Goal: Transaction & Acquisition: Purchase product/service

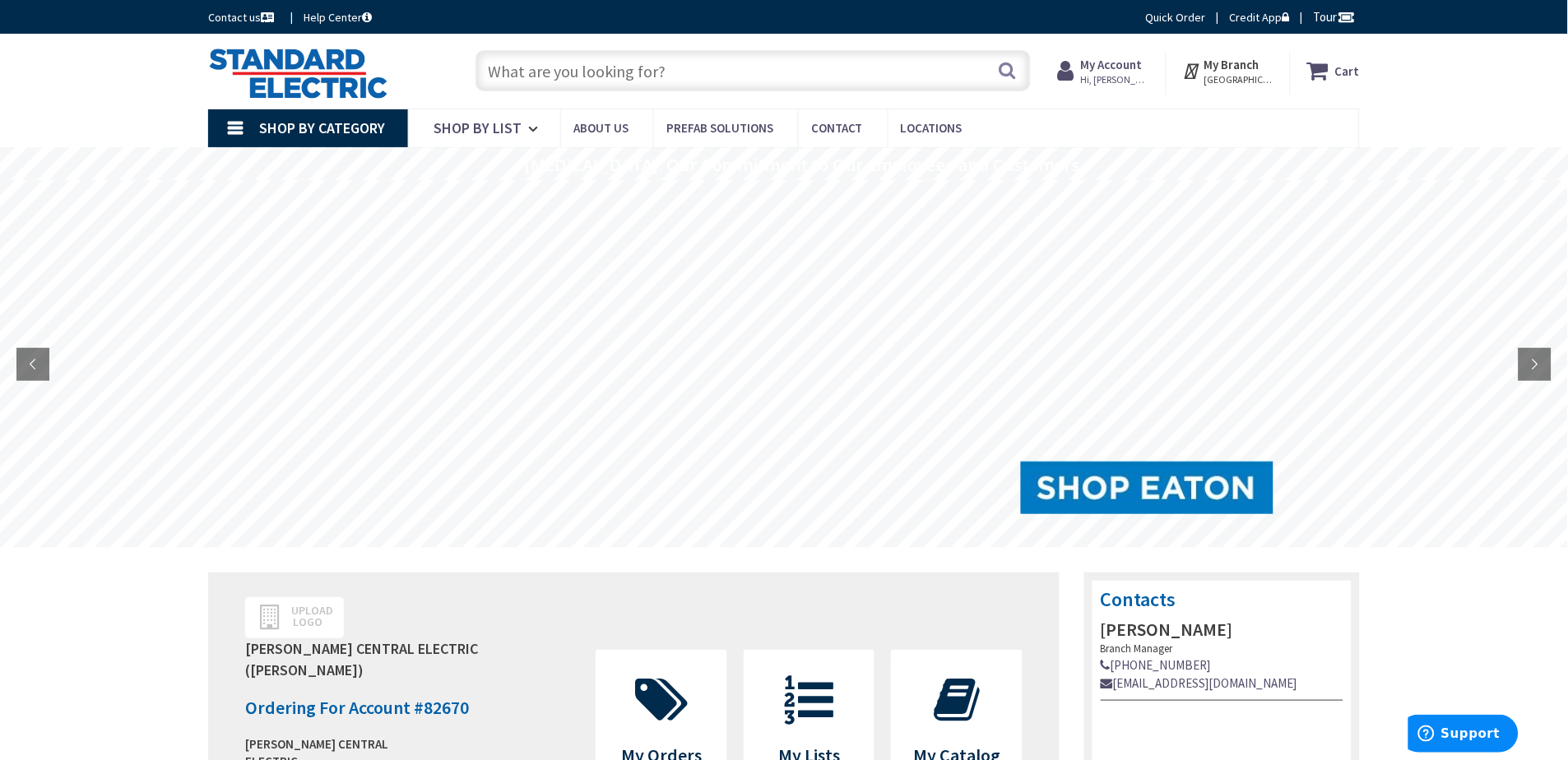
click at [821, 61] on input "text" at bounding box center [753, 70] width 555 height 41
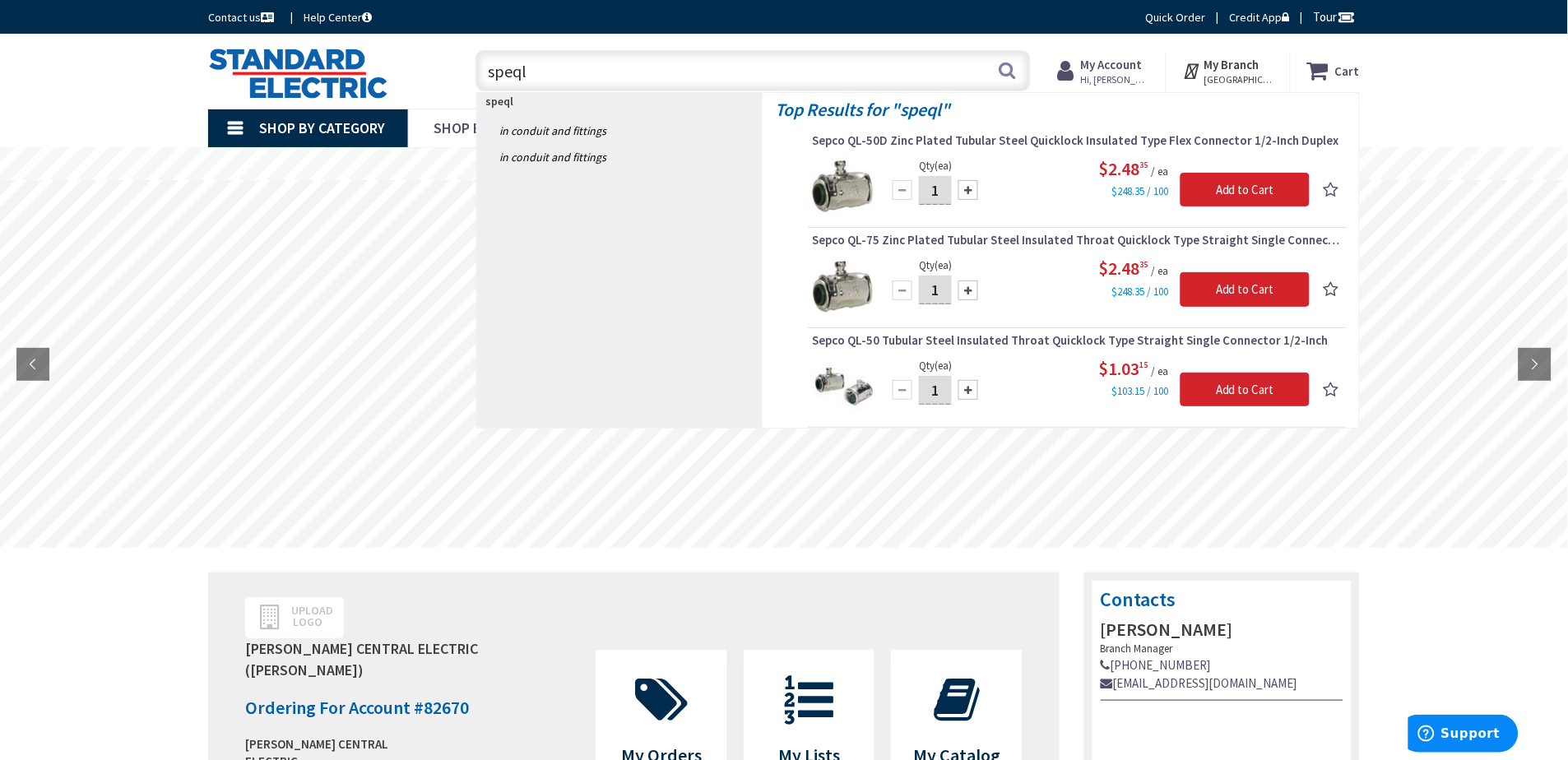
drag, startPoint x: 580, startPoint y: 61, endPoint x: 437, endPoint y: 64, distance: 143.0
click at [437, 64] on div "Toggle Nav speql speql Search Cart My Cart Close" at bounding box center [784, 71] width 1177 height 55
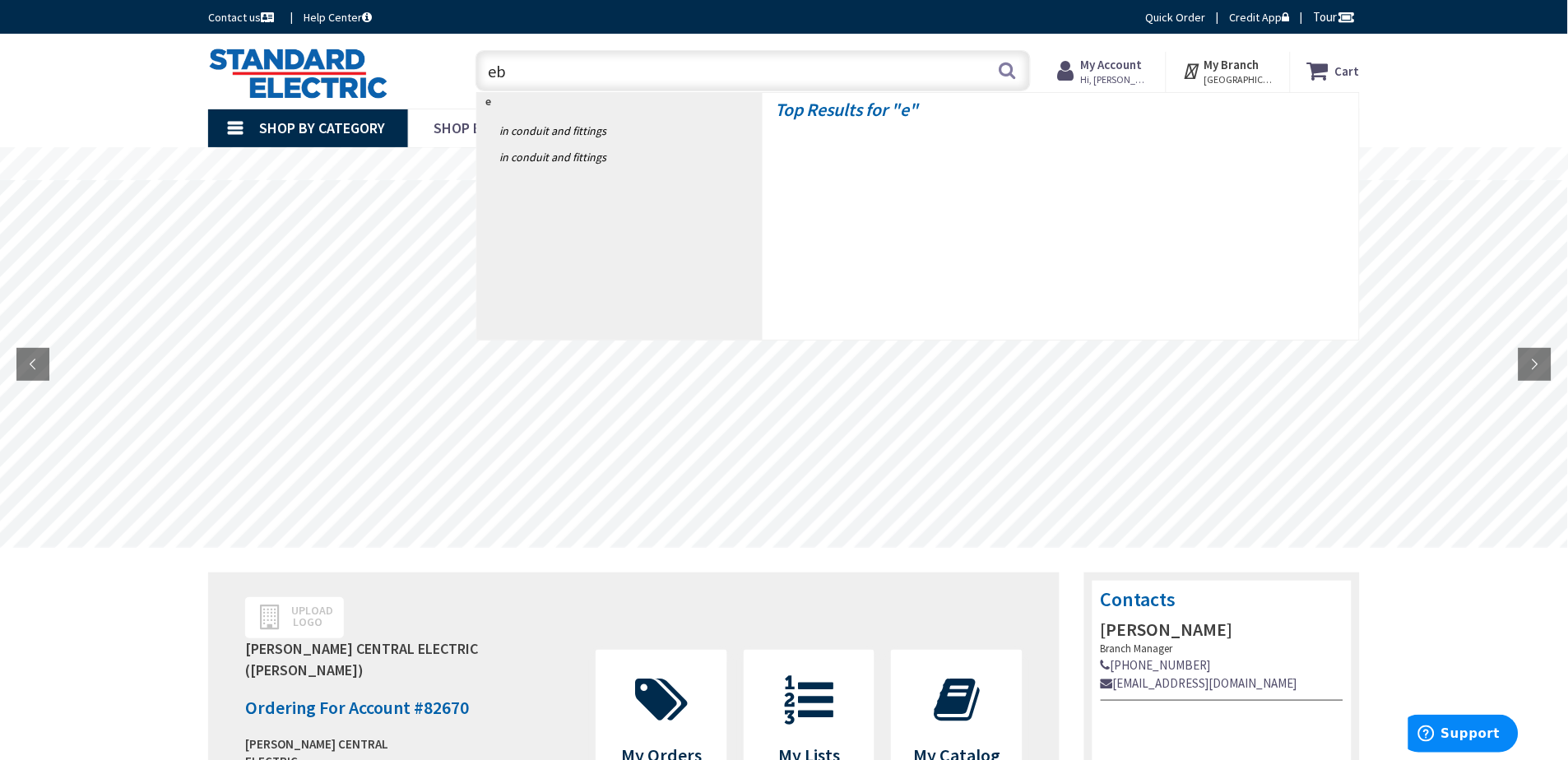
type input "ebu"
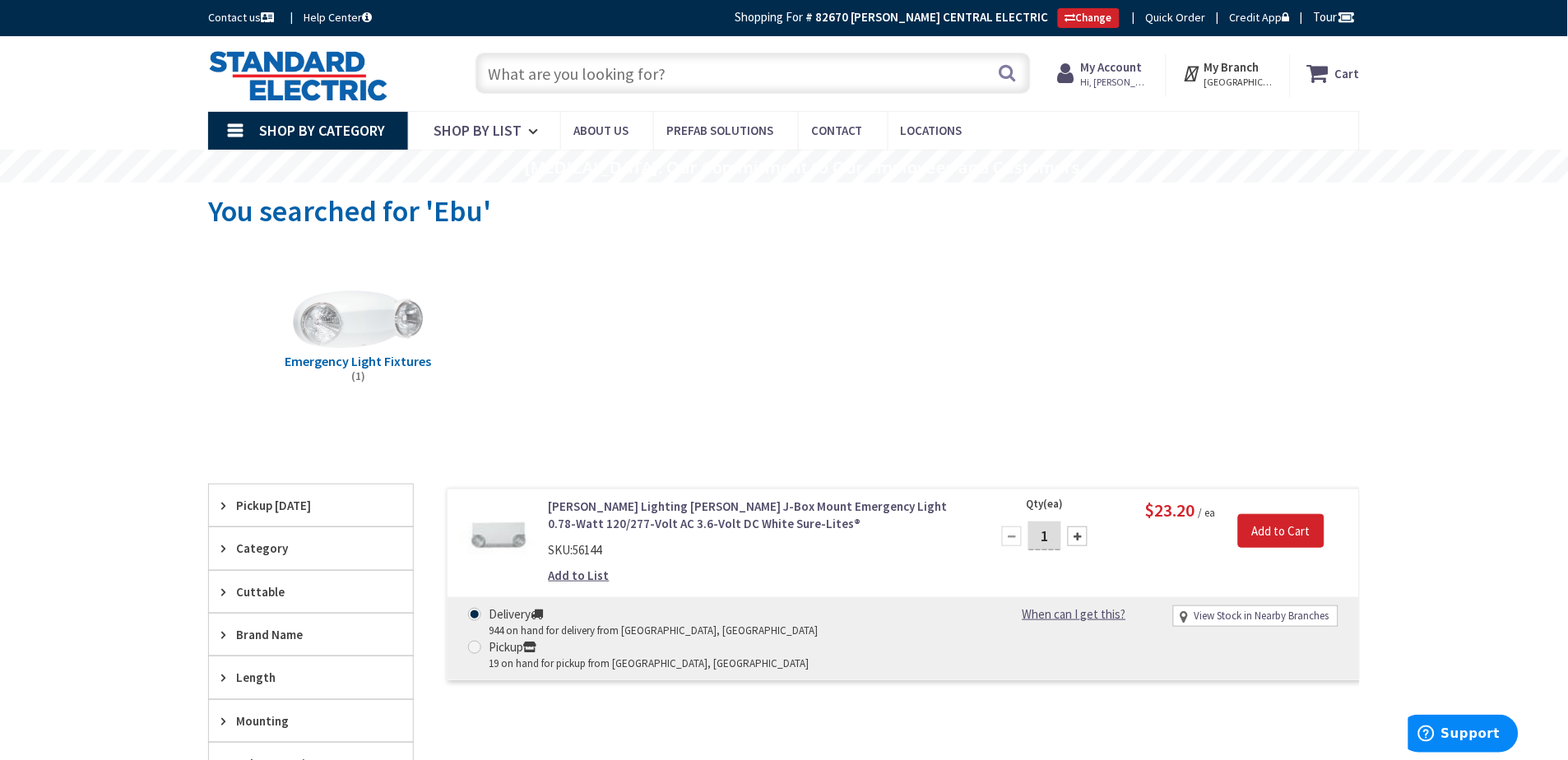
click at [686, 75] on input "text" at bounding box center [753, 73] width 555 height 41
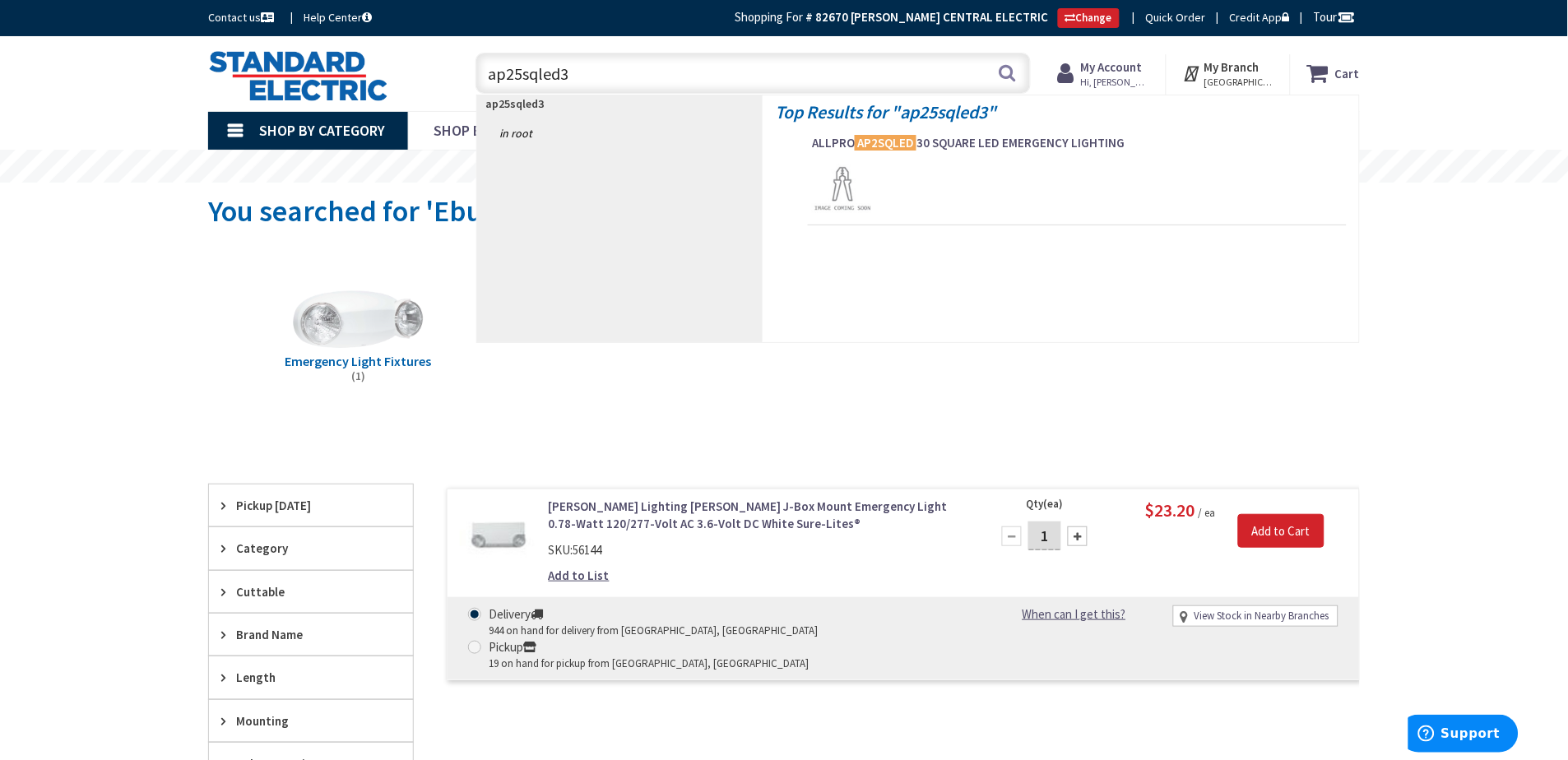
type input "ap25sqled30"
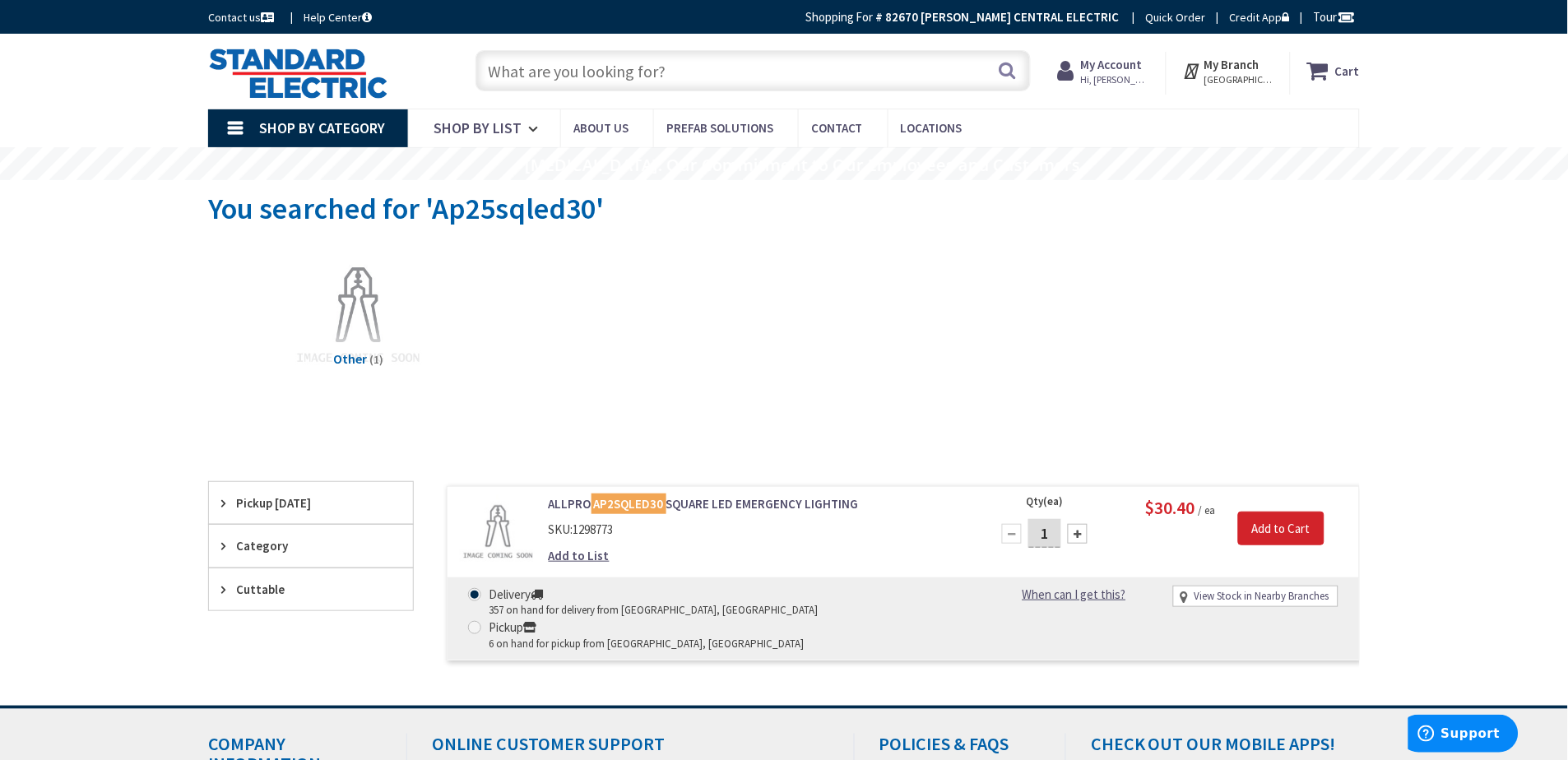
click at [749, 498] on link "ALLPRO AP2SQLED30 SQUARE LED EMERGENCY LIGHTING" at bounding box center [758, 503] width 419 height 18
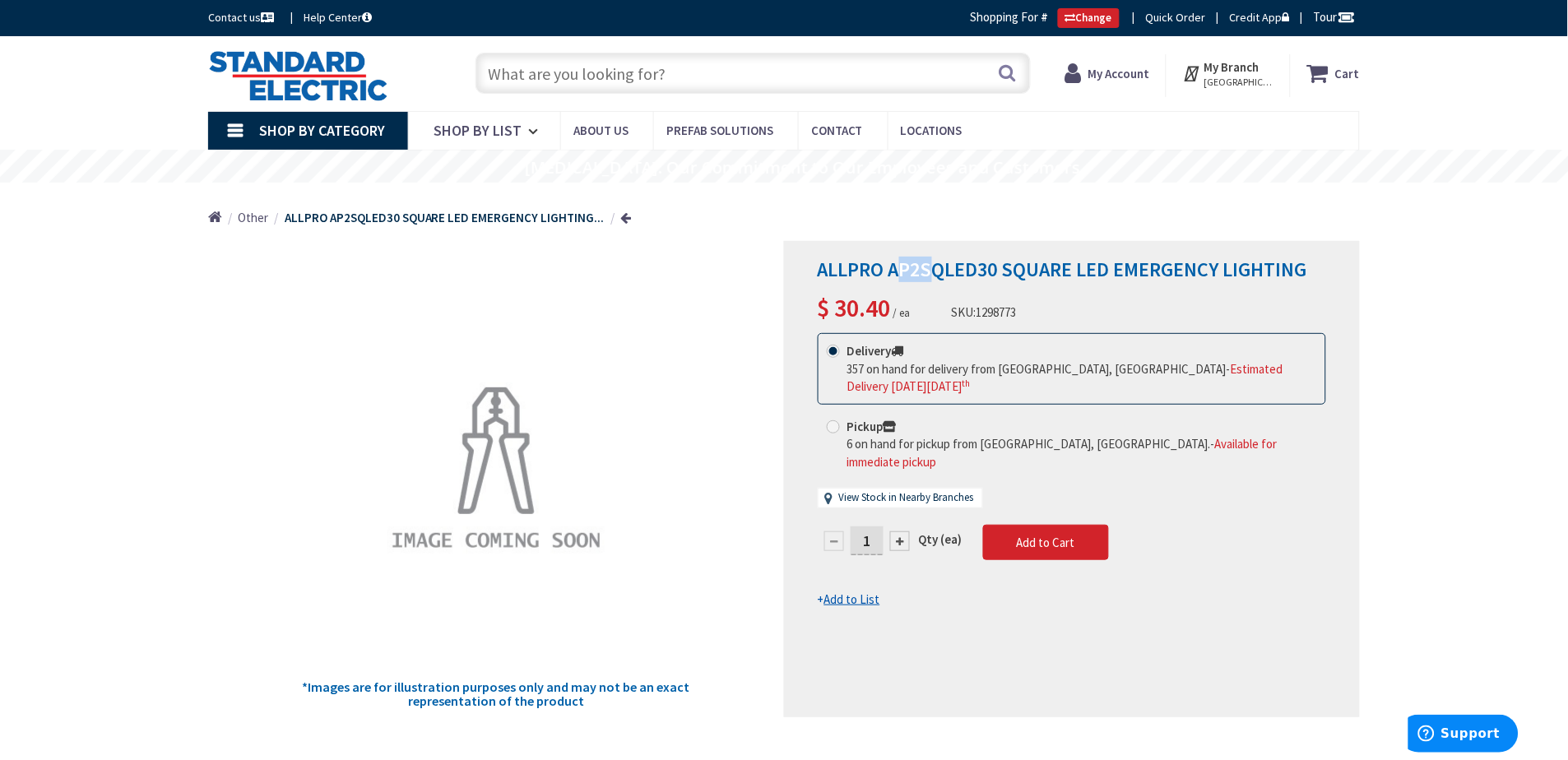
drag, startPoint x: 896, startPoint y: 269, endPoint x: 929, endPoint y: 273, distance: 33.2
click at [929, 273] on span "ALLPRO AP2SQLED30 SQUARE LED EMERGENCY LIGHTING" at bounding box center [1062, 269] width 489 height 25
drag, startPoint x: 931, startPoint y: 273, endPoint x: 895, endPoint y: 273, distance: 36.0
click at [895, 273] on span "ALLPRO AP2SQLED30 SQUARE LED EMERGENCY LIGHTING" at bounding box center [1062, 269] width 489 height 25
drag, startPoint x: 895, startPoint y: 273, endPoint x: 999, endPoint y: 273, distance: 104.0
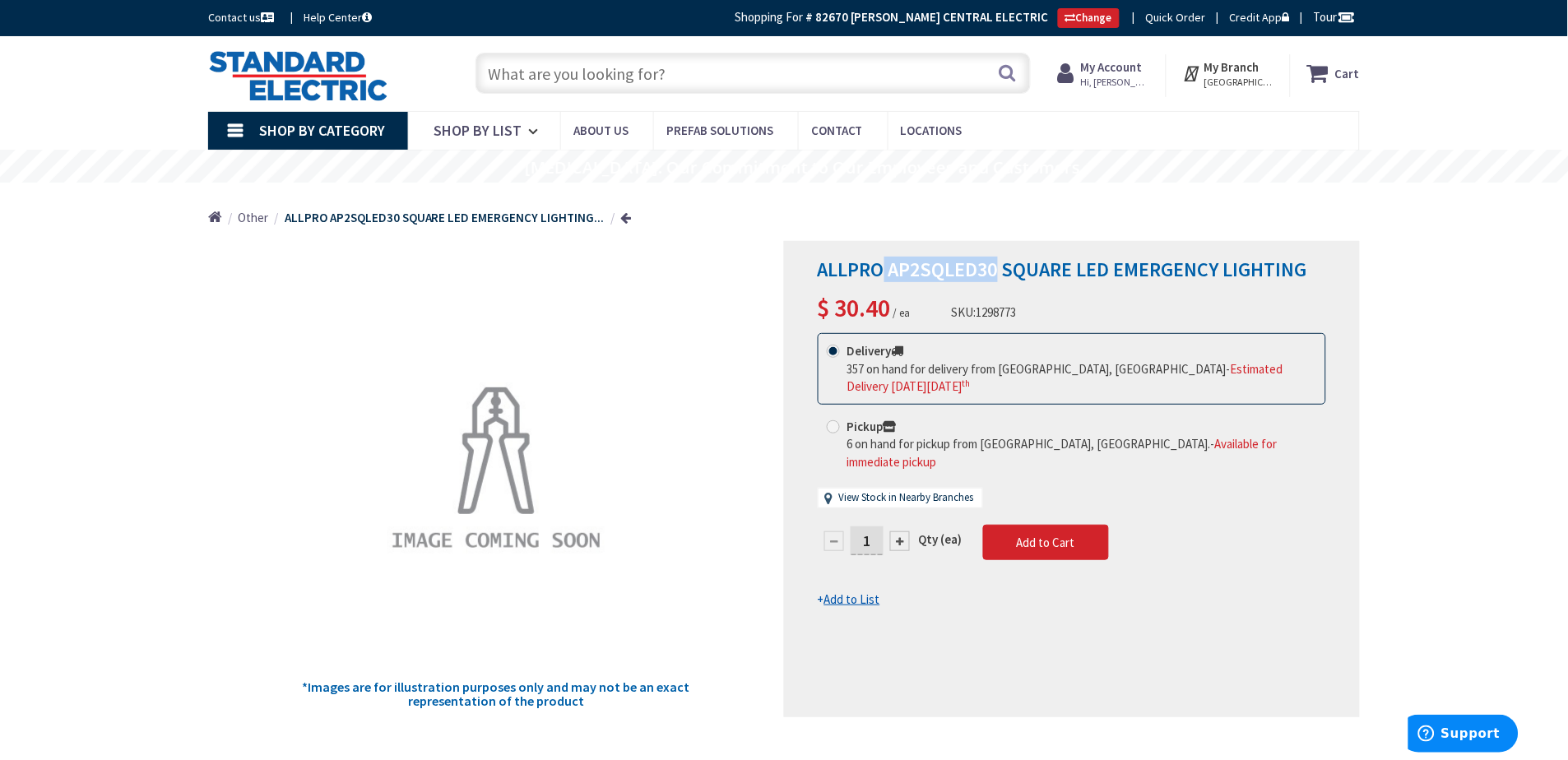
click at [999, 273] on span "ALLPRO AP2SQLED30 SQUARE LED EMERGENCY LIGHTING" at bounding box center [1062, 269] width 489 height 25
copy span "AP2SQLED30"
click at [734, 87] on input "text" at bounding box center [753, 73] width 555 height 41
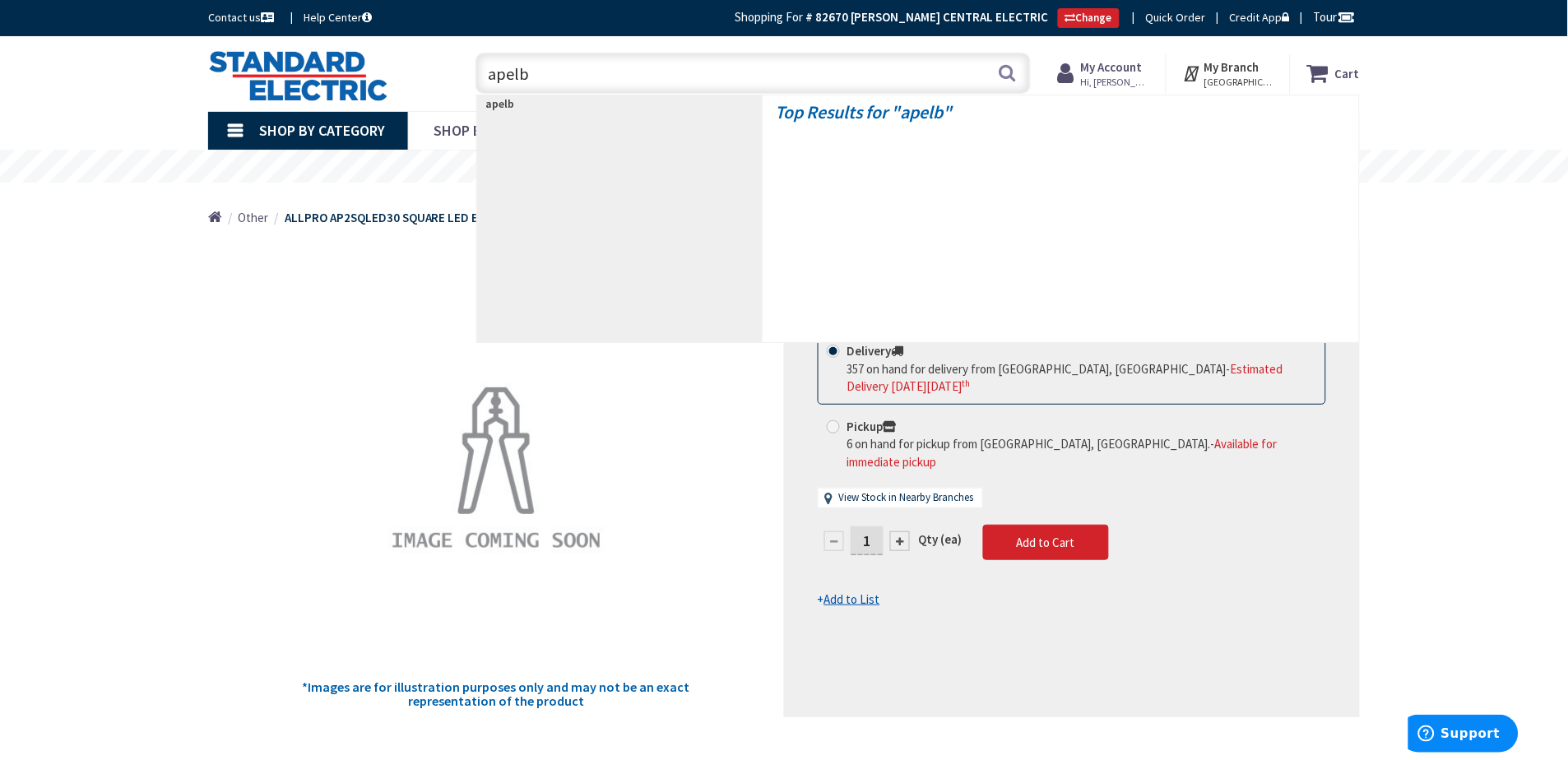
type input "apelbk"
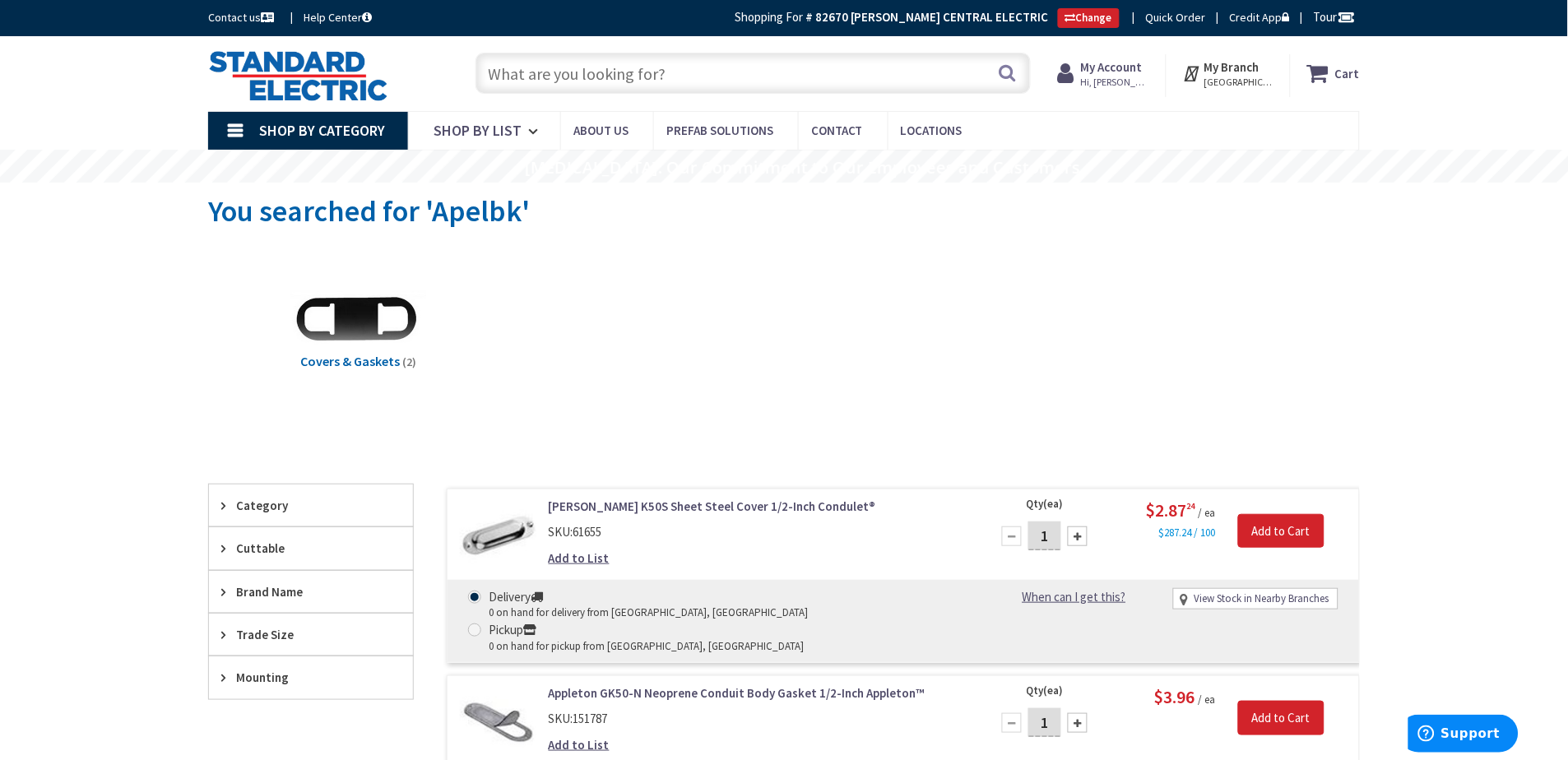
click at [575, 78] on input "text" at bounding box center [753, 73] width 555 height 41
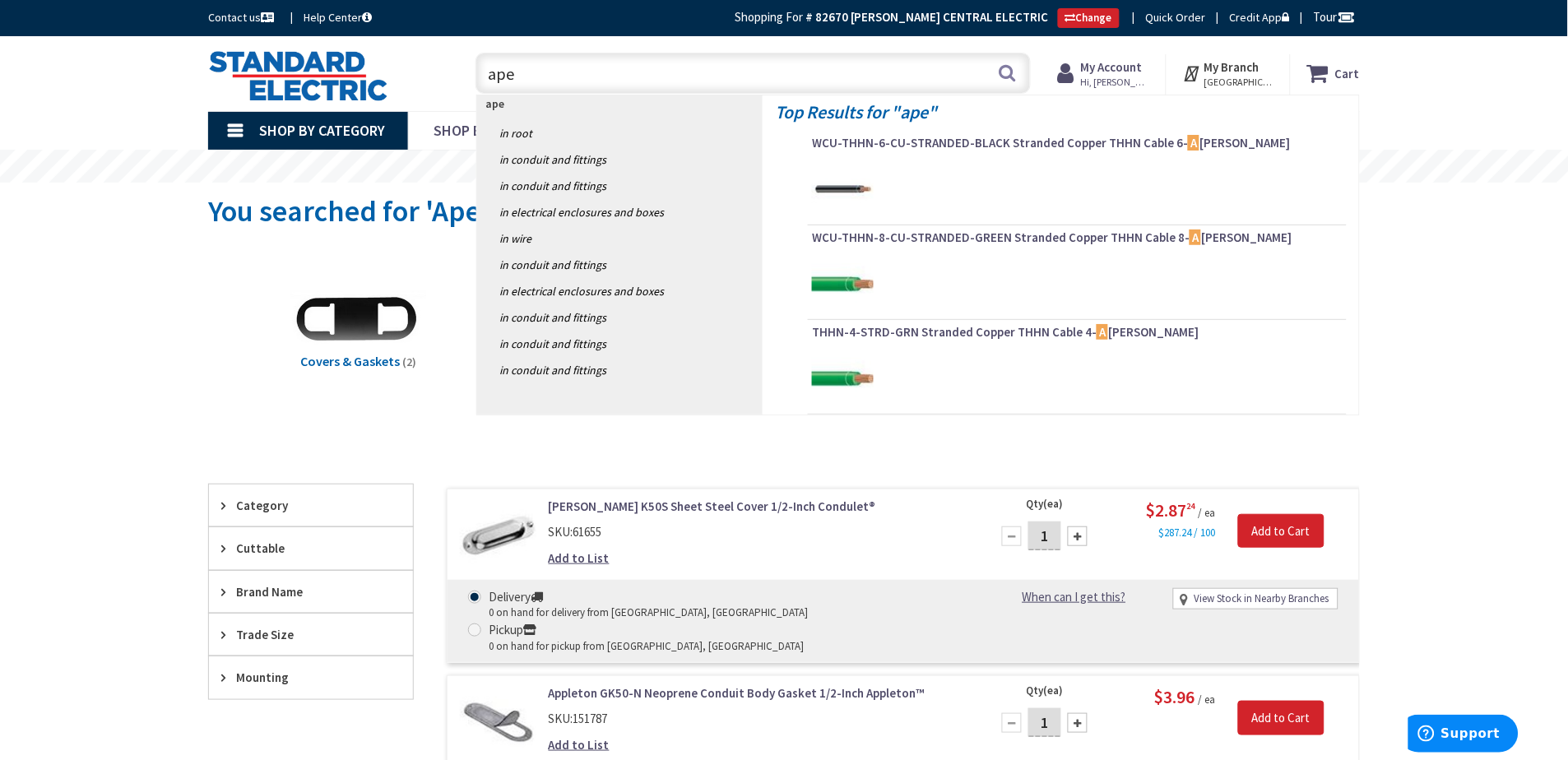
type input "apel"
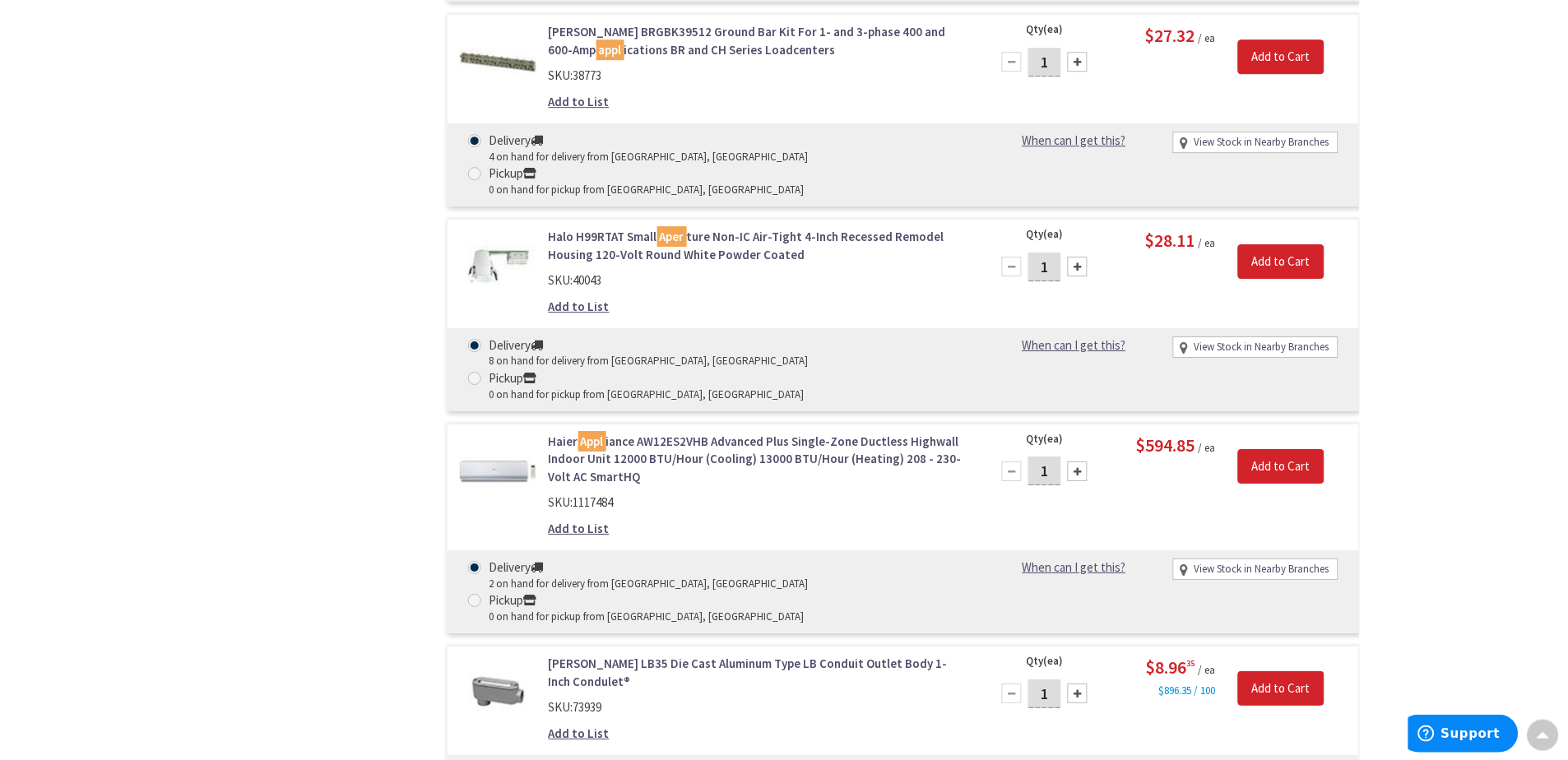
scroll to position [5251, 0]
